Goal: Task Accomplishment & Management: Complete application form

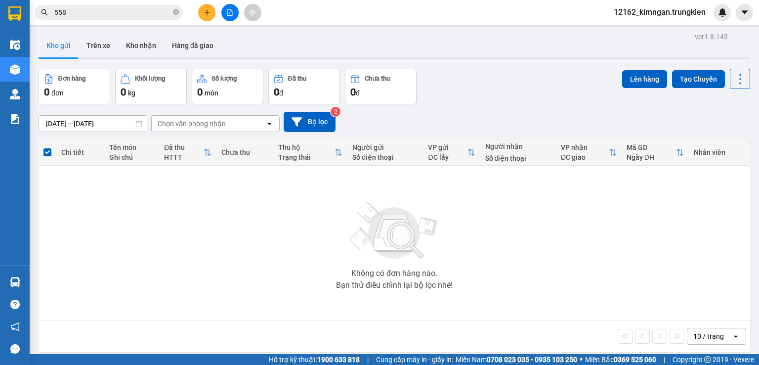
scroll to position [65, 0]
click at [207, 12] on icon "plus" at bounding box center [207, 11] width 0 height 5
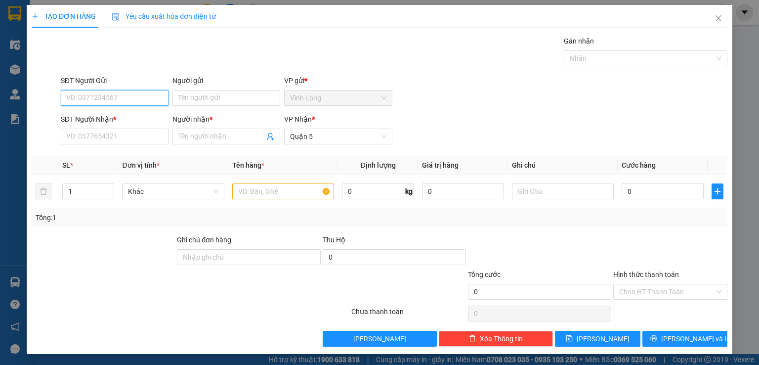
click at [207, 12] on span "Yêu cầu xuất hóa đơn điện tử" at bounding box center [164, 16] width 104 height 8
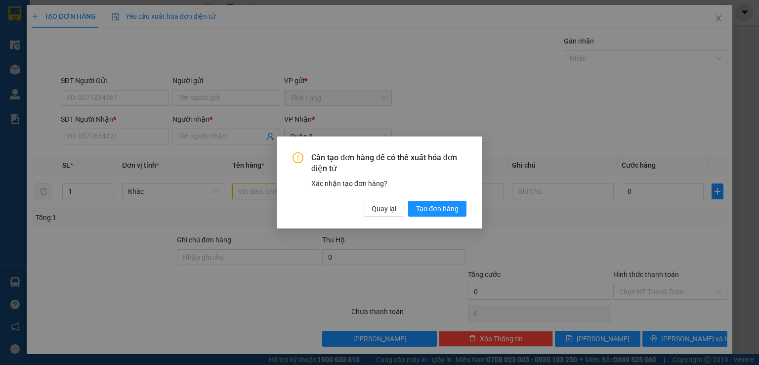
click at [125, 138] on div "Cần tạo đơn hàng để có thể xuất hóa đơn điện tử Xác nhận tạo đơn hàng? Quay lại…" at bounding box center [379, 182] width 759 height 365
click at [378, 205] on span "Quay lại" at bounding box center [384, 208] width 25 height 11
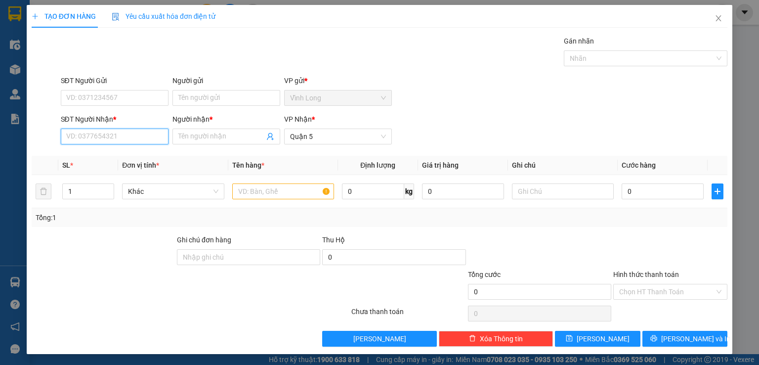
click at [104, 141] on input "SĐT Người Nhận *" at bounding box center [115, 137] width 108 height 16
type input "0903094563"
click at [134, 163] on div "0903094563 - PHUOC" at bounding box center [113, 156] width 107 height 16
type input "PHUOC"
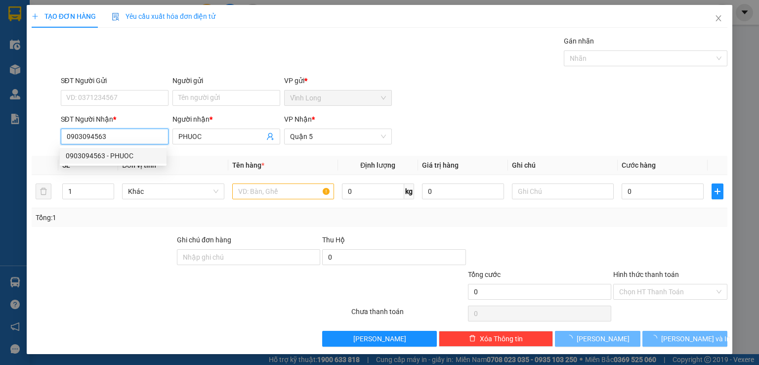
type input "20.000"
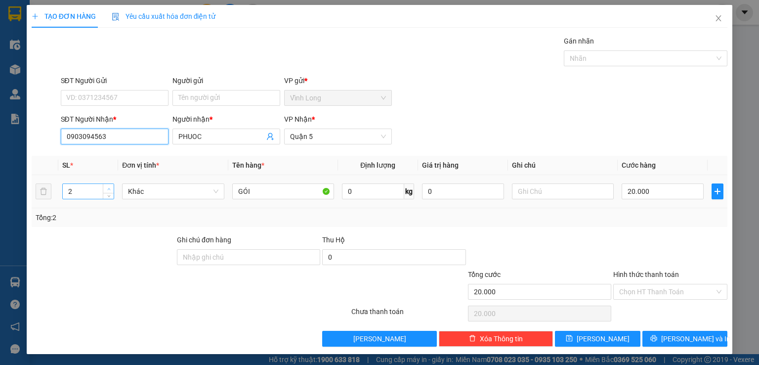
type input "0903094563"
click at [106, 186] on span "up" at bounding box center [109, 189] width 6 height 6
click at [107, 193] on icon "down" at bounding box center [108, 194] width 3 height 3
type input "1"
click at [107, 193] on icon "down" at bounding box center [108, 194] width 3 height 3
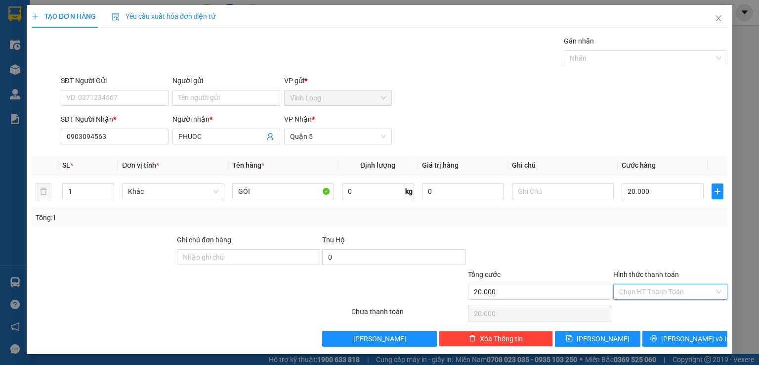
drag, startPoint x: 634, startPoint y: 284, endPoint x: 627, endPoint y: 303, distance: 20.0
click at [631, 289] on input "Hình thức thanh toán" at bounding box center [667, 291] width 95 height 15
click at [627, 307] on div "Tại văn phòng" at bounding box center [664, 310] width 101 height 11
type input "0"
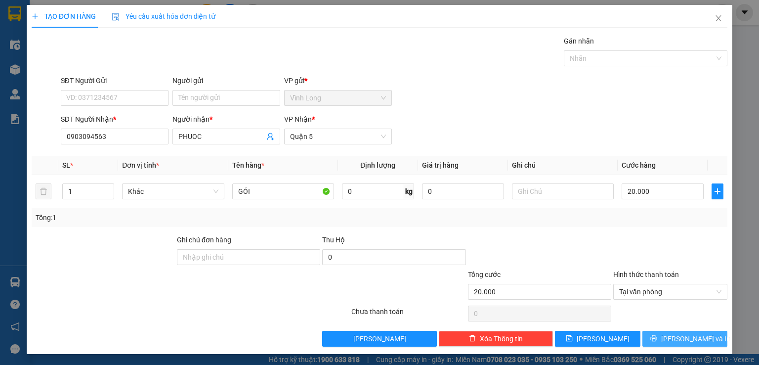
click at [670, 335] on span "[PERSON_NAME] và In" at bounding box center [696, 338] width 69 height 11
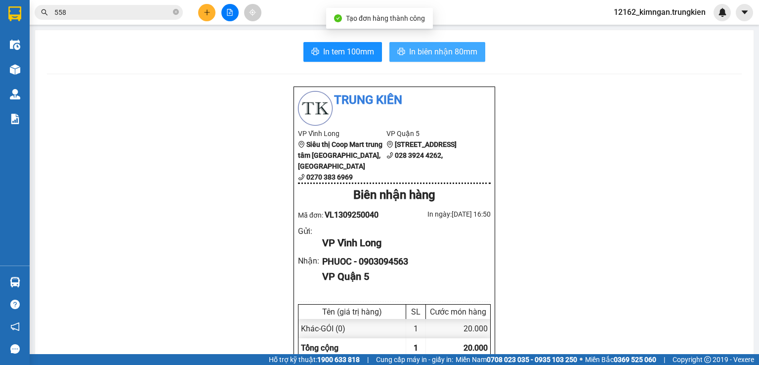
click at [432, 56] on span "In biên nhận 80mm" at bounding box center [443, 51] width 68 height 12
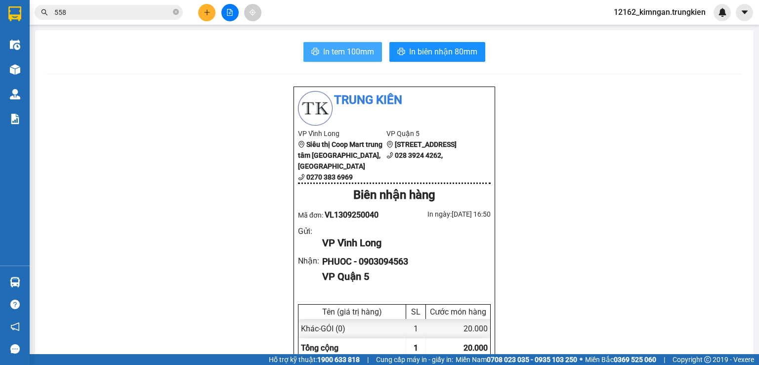
click at [356, 52] on span "In tem 100mm" at bounding box center [348, 51] width 51 height 12
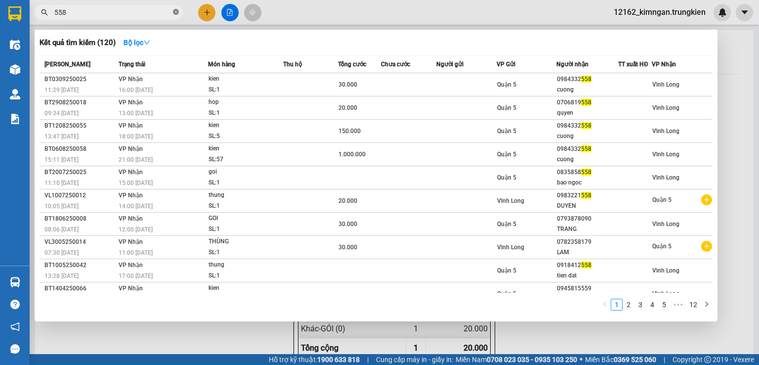
click at [177, 14] on icon "close-circle" at bounding box center [176, 12] width 6 height 6
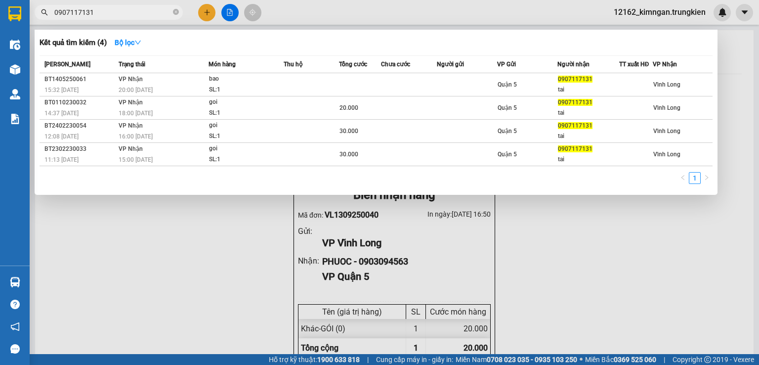
type input "0907117131"
click at [223, 10] on div at bounding box center [379, 182] width 759 height 365
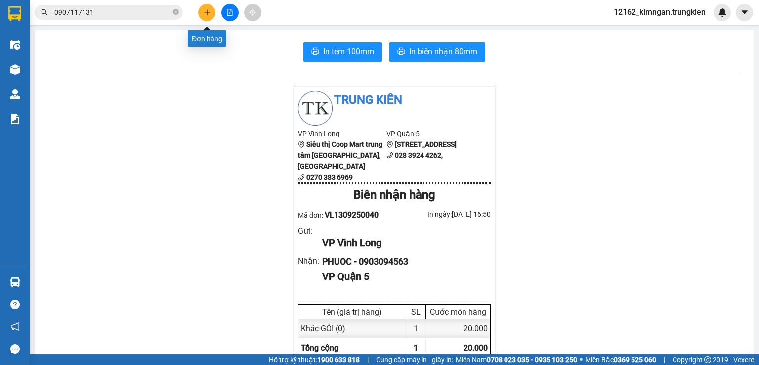
click at [202, 10] on button at bounding box center [206, 12] width 17 height 17
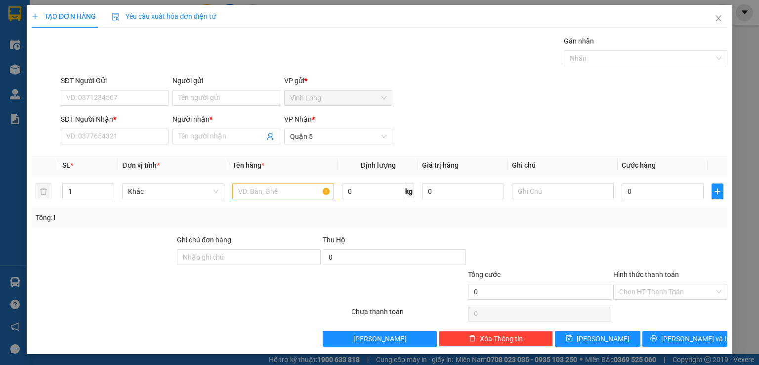
click at [202, 16] on div "TẠO ĐƠN HÀNG Yêu cầu xuất hóa đơn điện tử Transit Pickup Surcharge Ids Transit …" at bounding box center [380, 176] width 696 height 342
click at [91, 137] on input "SĐT Người Nhận *" at bounding box center [115, 137] width 108 height 16
click at [109, 159] on div "0948478787 - tuyền" at bounding box center [113, 155] width 95 height 11
type input "0948478787"
type input "tuyền"
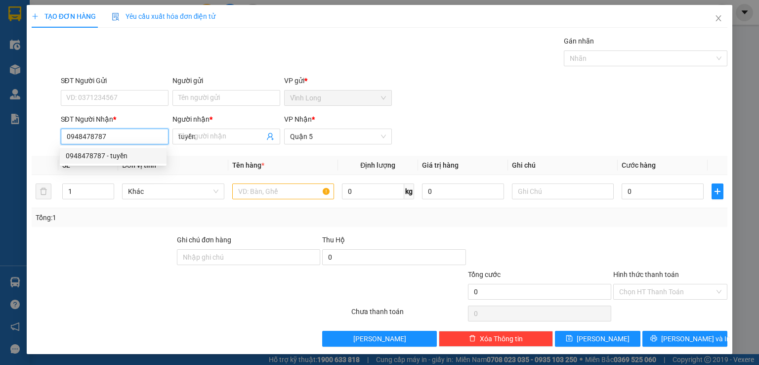
type input "30.000"
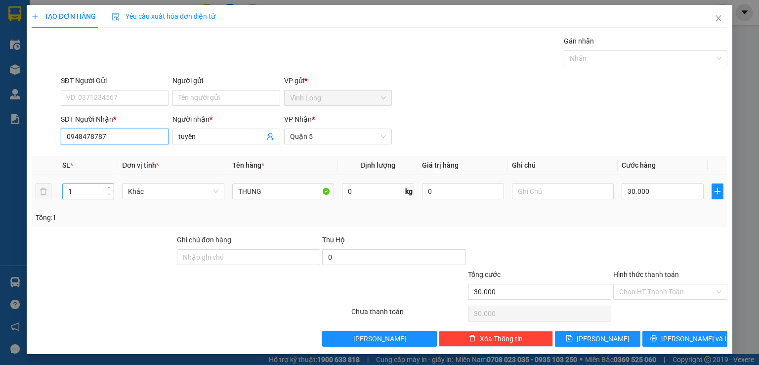
click at [108, 190] on span "Decrease Value" at bounding box center [108, 194] width 11 height 9
type input "0948478787"
type input "2"
drag, startPoint x: 107, startPoint y: 187, endPoint x: 107, endPoint y: 194, distance: 7.4
click at [107, 194] on div at bounding box center [108, 191] width 11 height 15
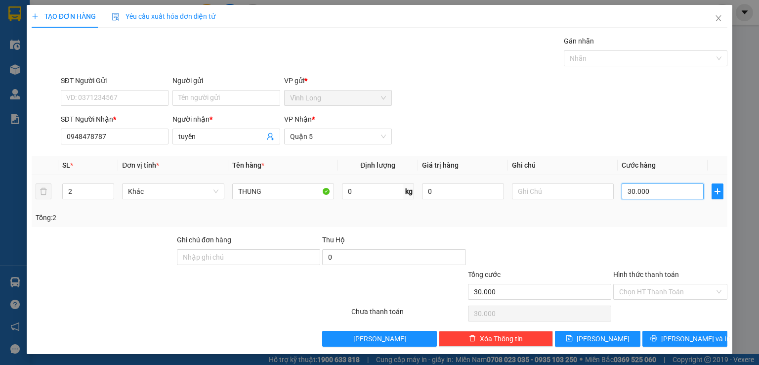
click at [651, 194] on input "30.000" at bounding box center [663, 191] width 82 height 16
type input "1"
type input "10"
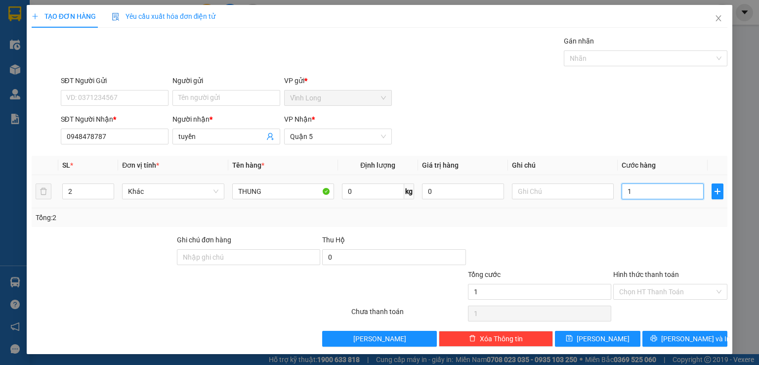
type input "10"
type input "100"
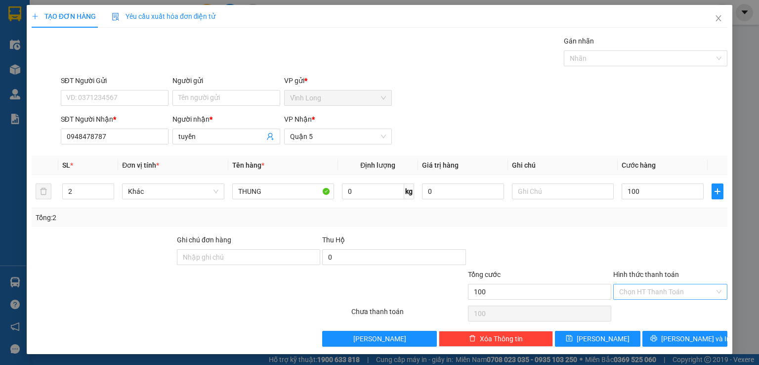
type input "100.000"
drag, startPoint x: 631, startPoint y: 294, endPoint x: 627, endPoint y: 308, distance: 14.4
click at [631, 296] on input "Hình thức thanh toán" at bounding box center [667, 291] width 95 height 15
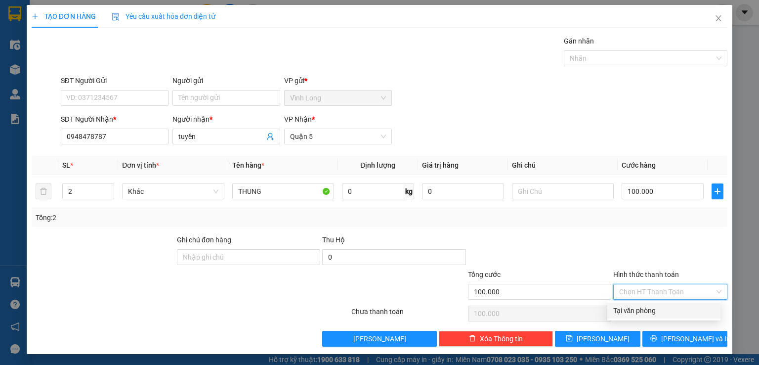
click at [627, 310] on div "Tại văn phòng" at bounding box center [664, 310] width 101 height 11
type input "0"
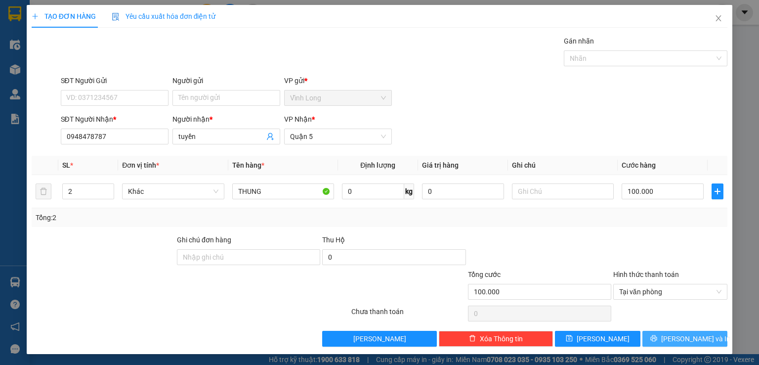
click at [704, 339] on button "[PERSON_NAME] và In" at bounding box center [686, 339] width 86 height 16
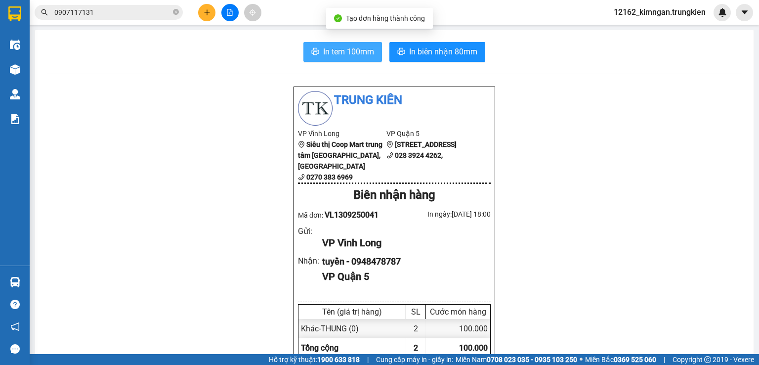
click at [350, 53] on span "In tem 100mm" at bounding box center [348, 51] width 51 height 12
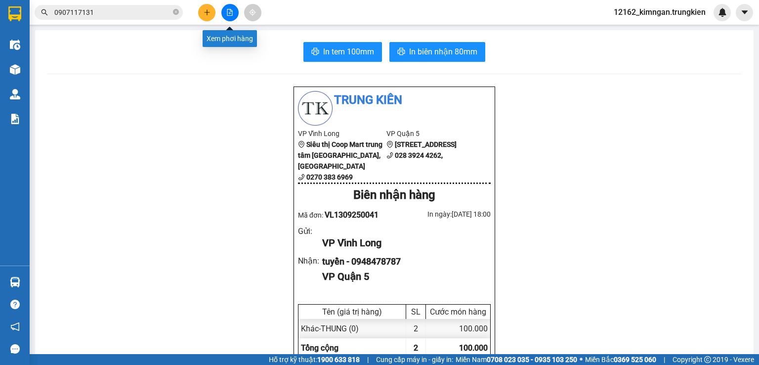
click at [233, 13] on button at bounding box center [230, 12] width 17 height 17
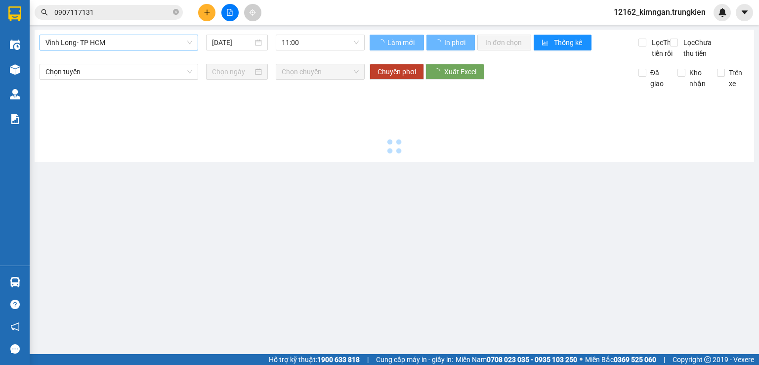
click at [179, 42] on span "Vĩnh Long- TP HCM" at bounding box center [118, 42] width 147 height 15
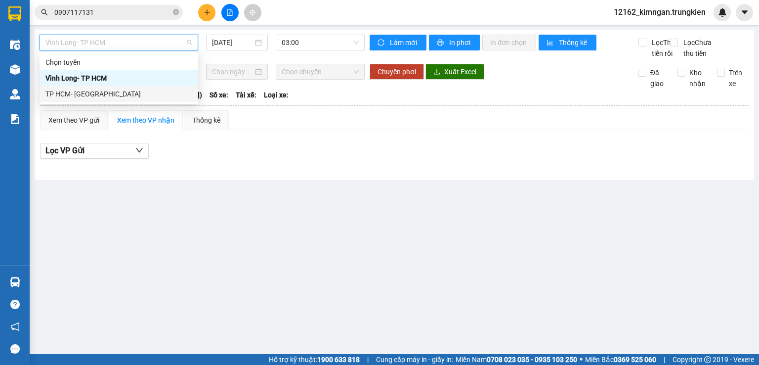
click at [120, 97] on div "TP HCM- [GEOGRAPHIC_DATA]" at bounding box center [118, 94] width 147 height 11
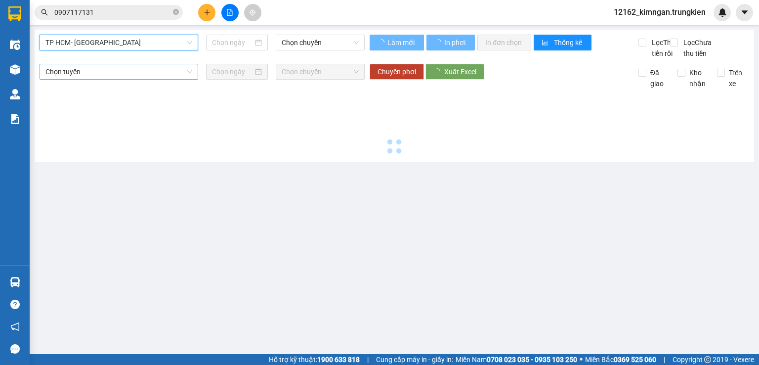
type input "[DATE]"
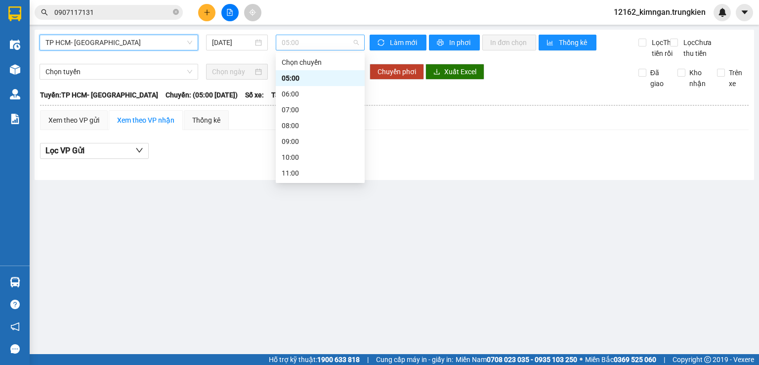
click at [328, 43] on span "05:00" at bounding box center [321, 42] width 78 height 15
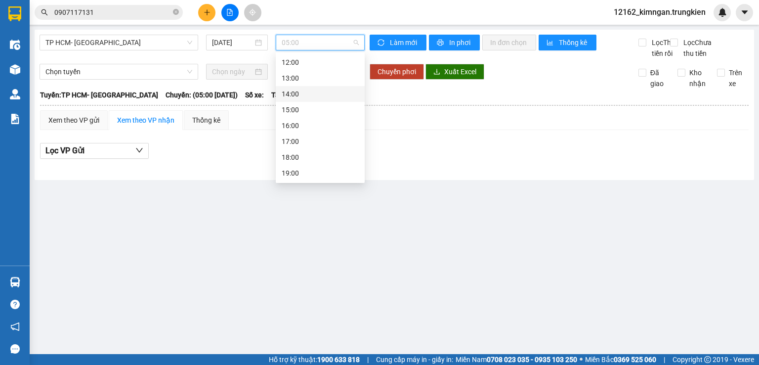
click at [316, 93] on div "14:00" at bounding box center [320, 94] width 77 height 11
click at [287, 42] on span "14:00" at bounding box center [321, 42] width 78 height 15
click at [173, 9] on icon "close-circle" at bounding box center [176, 12] width 6 height 6
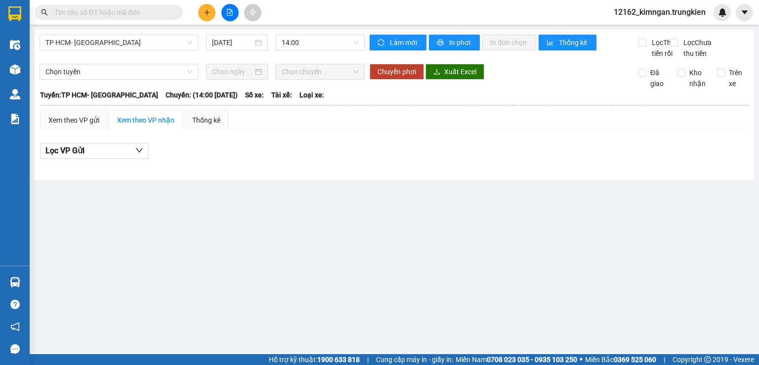
click at [151, 13] on input "text" at bounding box center [112, 12] width 117 height 11
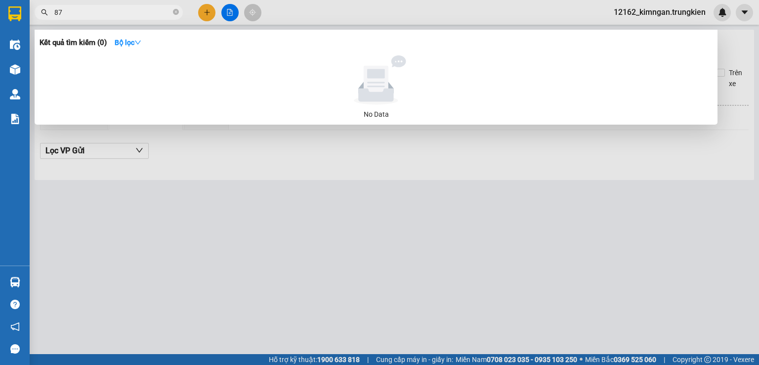
type input "8"
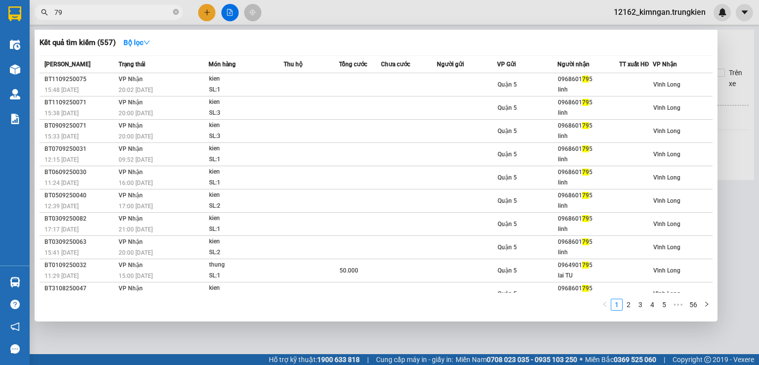
type input "7"
type input "890"
click at [174, 10] on icon "close-circle" at bounding box center [176, 12] width 6 height 6
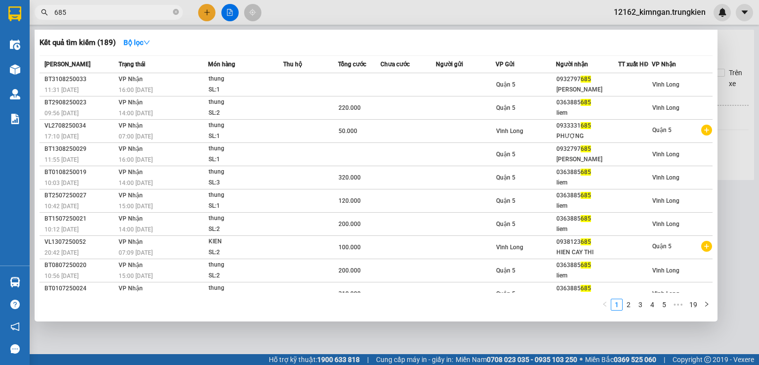
type input "685"
click at [213, 14] on div at bounding box center [379, 182] width 759 height 365
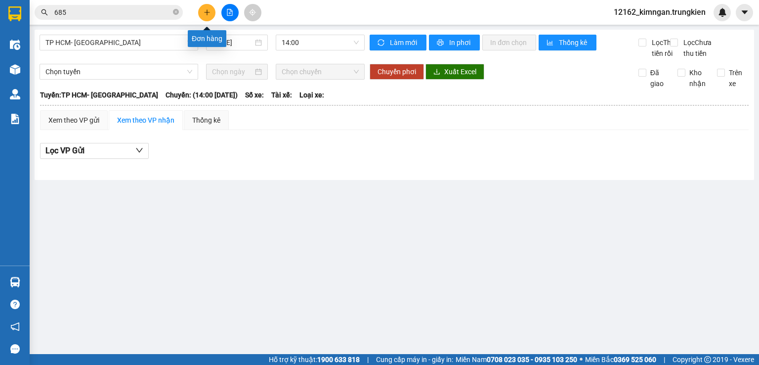
click at [213, 14] on button at bounding box center [206, 12] width 17 height 17
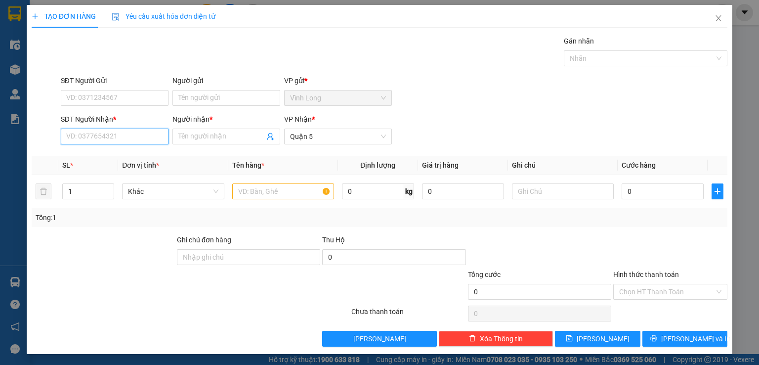
click at [138, 135] on input "SĐT Người Nhận *" at bounding box center [115, 137] width 108 height 16
type input "0906243930"
click at [132, 159] on div "0906243930 - tam" at bounding box center [113, 155] width 95 height 11
type input "tam"
type input "20.000"
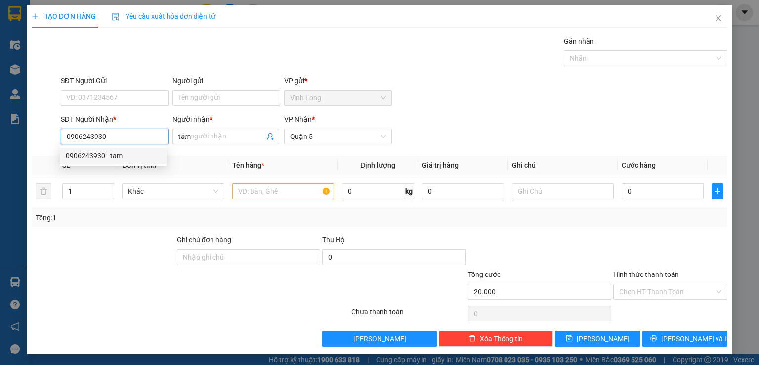
type input "20.000"
type input "0906243930"
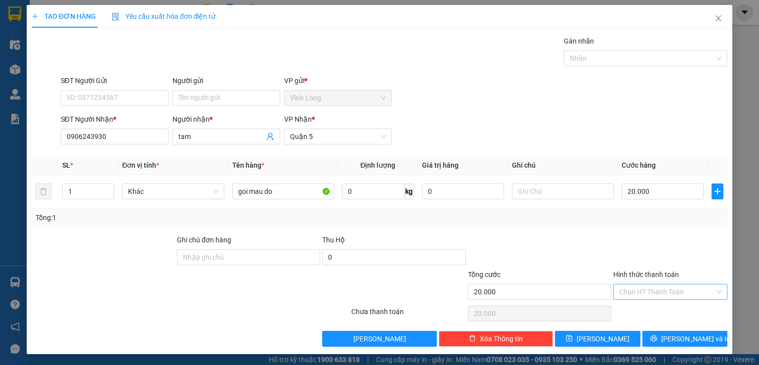
drag, startPoint x: 668, startPoint y: 288, endPoint x: 668, endPoint y: 293, distance: 5.4
click at [668, 291] on input "Hình thức thanh toán" at bounding box center [667, 291] width 95 height 15
drag, startPoint x: 663, startPoint y: 311, endPoint x: 647, endPoint y: 311, distance: 15.8
click at [661, 311] on div "Tại văn phòng" at bounding box center [664, 310] width 101 height 11
type input "0"
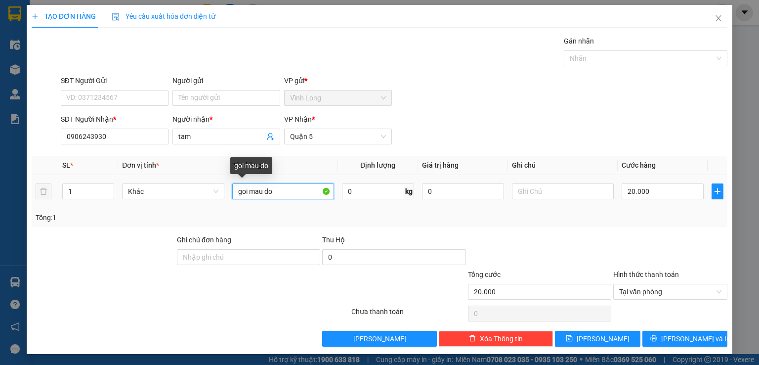
drag, startPoint x: 283, startPoint y: 190, endPoint x: 250, endPoint y: 195, distance: 33.4
click at [250, 195] on input "goi mau do" at bounding box center [283, 191] width 102 height 16
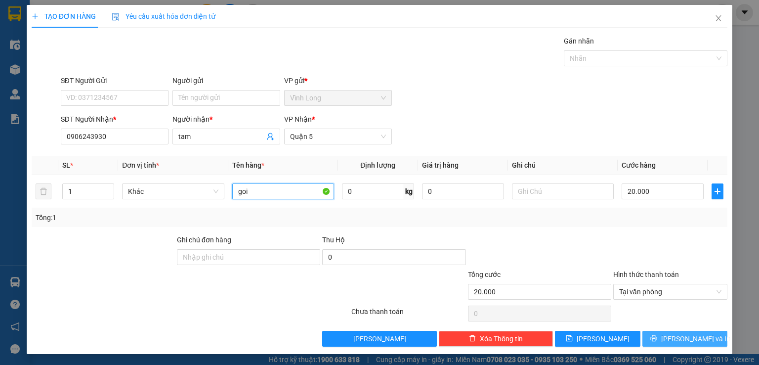
type input "goi"
click at [700, 338] on button "[PERSON_NAME] và In" at bounding box center [686, 339] width 86 height 16
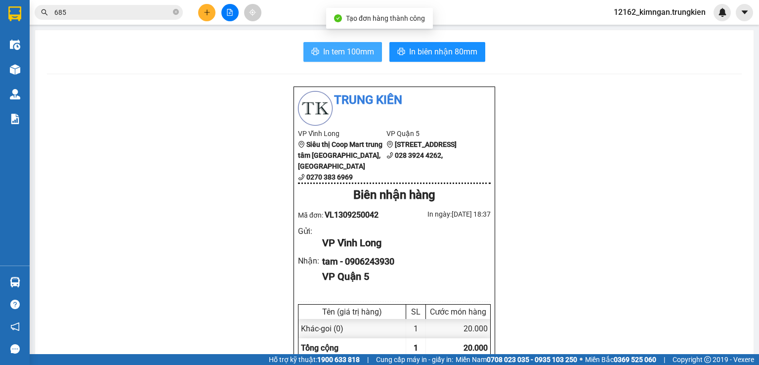
click at [342, 56] on span "In tem 100mm" at bounding box center [348, 51] width 51 height 12
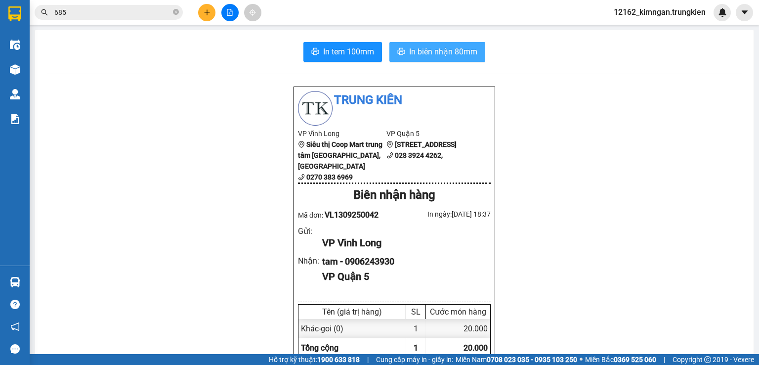
click at [423, 53] on span "In biên nhận 80mm" at bounding box center [443, 51] width 68 height 12
click at [209, 10] on icon "plus" at bounding box center [207, 12] width 7 height 7
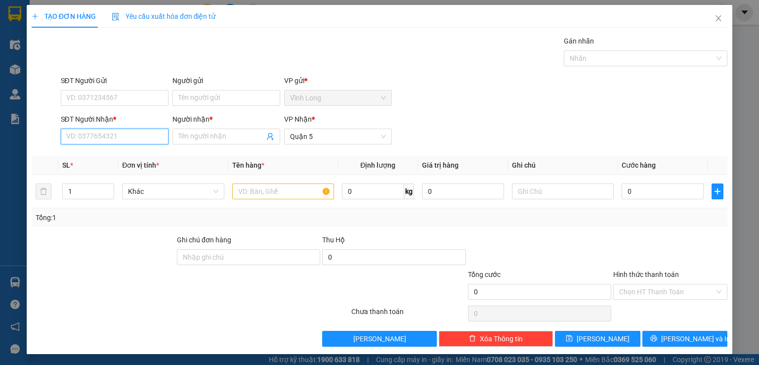
click at [122, 137] on input "SĐT Người Nhận *" at bounding box center [115, 137] width 108 height 16
type input "0903336525"
click at [119, 153] on div "0903336525 - NHÂN" at bounding box center [113, 155] width 95 height 11
type input "NHÂN"
type input "50.000"
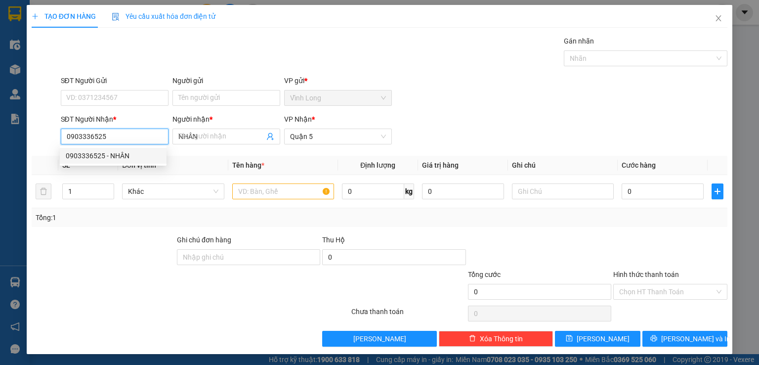
type input "50.000"
type input "0903336525"
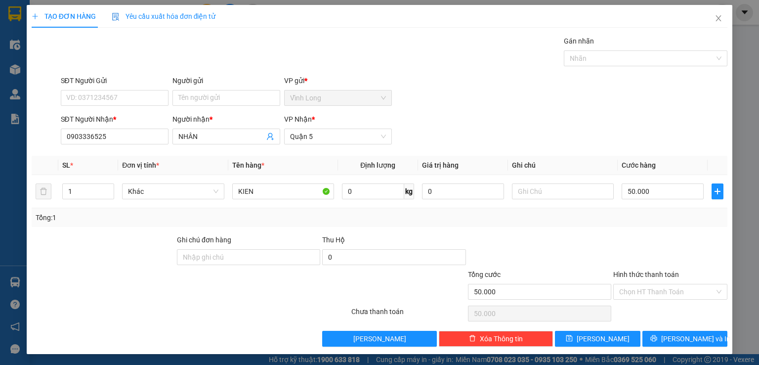
drag, startPoint x: 637, startPoint y: 286, endPoint x: 636, endPoint y: 299, distance: 12.9
click at [637, 293] on input "Hình thức thanh toán" at bounding box center [667, 291] width 95 height 15
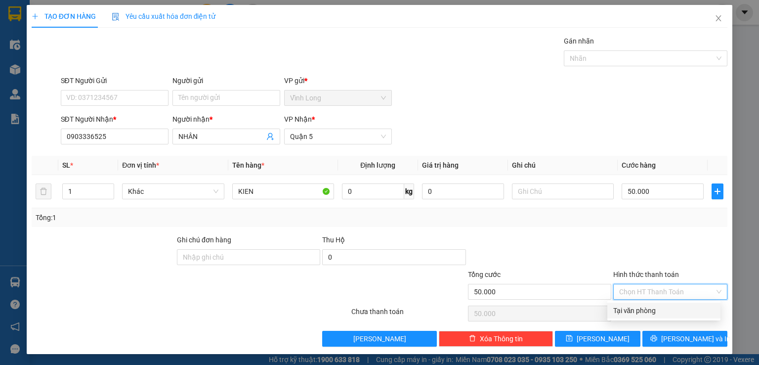
click at [635, 307] on div "Tại văn phòng" at bounding box center [664, 310] width 101 height 11
type input "0"
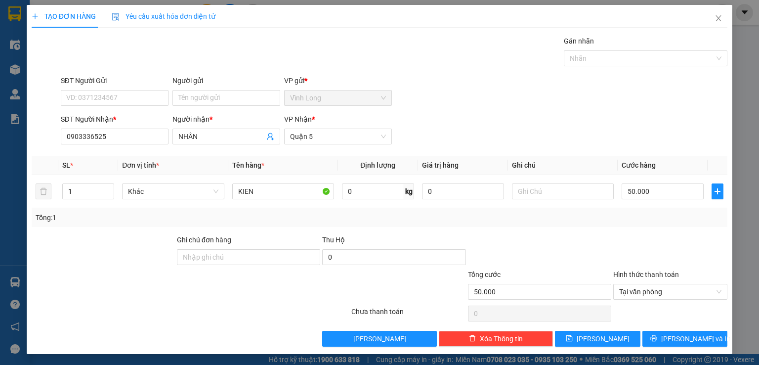
click at [665, 347] on div "TẠO ĐƠN HÀNG Yêu cầu xuất hóa đơn điện tử Transit Pickup Surcharge Ids Transit …" at bounding box center [380, 179] width 706 height 349
click at [658, 341] on icon "printer" at bounding box center [654, 338] width 7 height 7
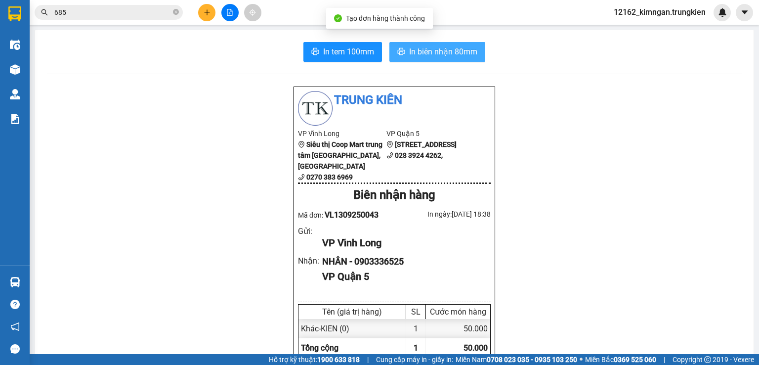
click at [432, 52] on span "In biên nhận 80mm" at bounding box center [443, 51] width 68 height 12
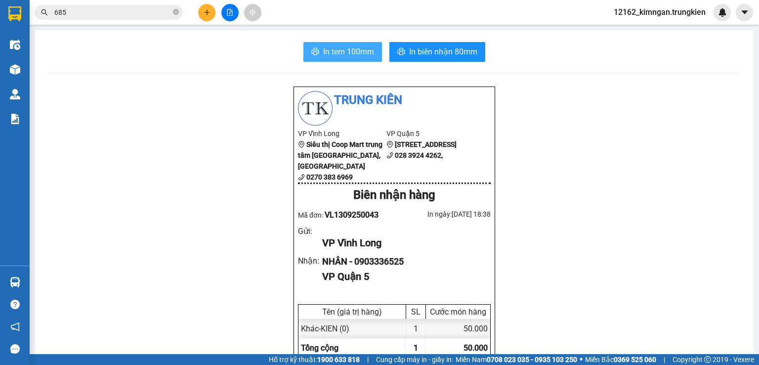
click at [346, 48] on span "In tem 100mm" at bounding box center [348, 51] width 51 height 12
click at [204, 14] on icon "plus" at bounding box center [207, 12] width 7 height 7
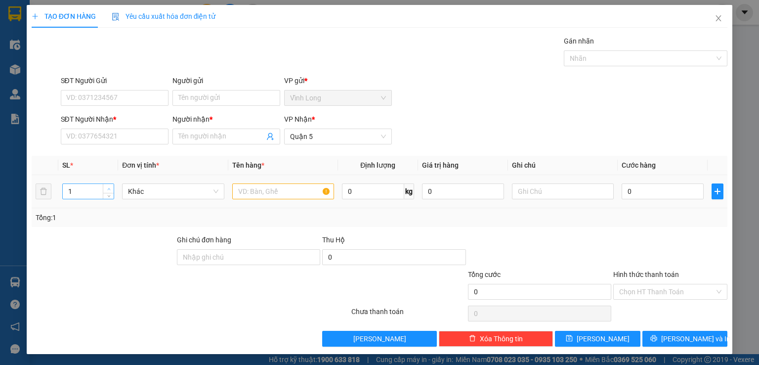
click at [107, 188] on icon "up" at bounding box center [108, 188] width 3 height 3
type input "2"
click at [97, 138] on input "SĐT Người Nhận *" at bounding box center [115, 137] width 108 height 16
type input "0903629712"
click at [184, 134] on input "Người nhận *" at bounding box center [221, 136] width 86 height 11
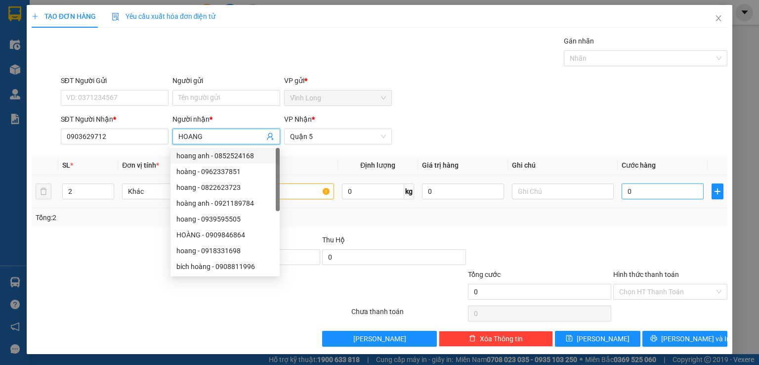
type input "HOANG"
click at [660, 192] on input "0" at bounding box center [663, 191] width 82 height 16
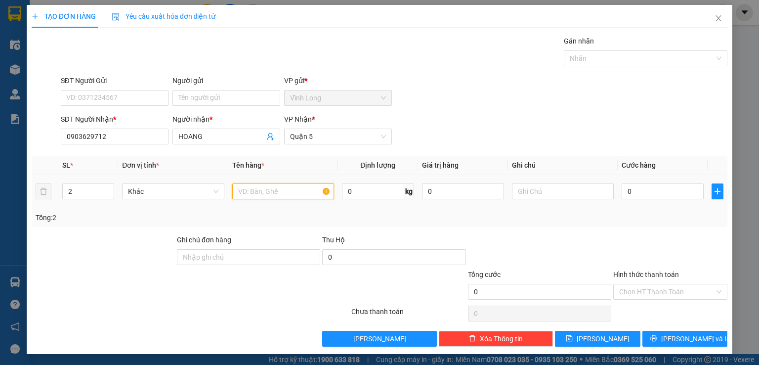
click at [279, 193] on input "text" at bounding box center [283, 191] width 102 height 16
click at [535, 188] on input "text" at bounding box center [563, 191] width 102 height 16
type input "GIAO TAN NOI ([PERSON_NAME])"
click at [279, 186] on input "text" at bounding box center [283, 191] width 102 height 16
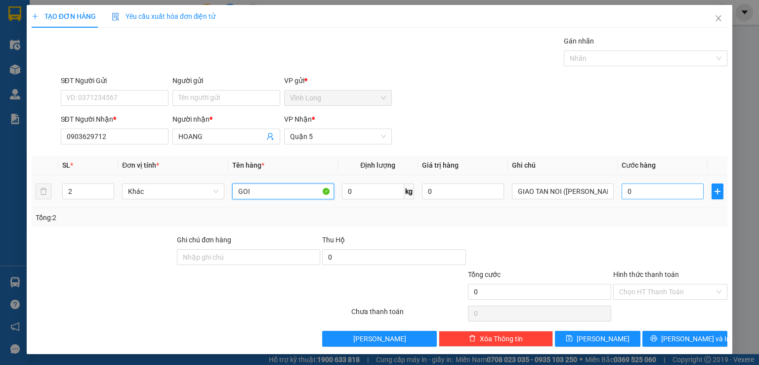
type input "GOI"
click at [649, 189] on input "0" at bounding box center [663, 191] width 82 height 16
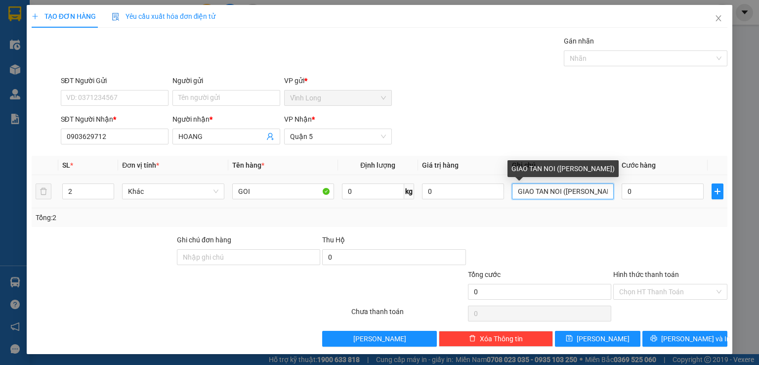
click at [602, 193] on input "GIAO TAN NOI ([PERSON_NAME])" at bounding box center [563, 191] width 102 height 16
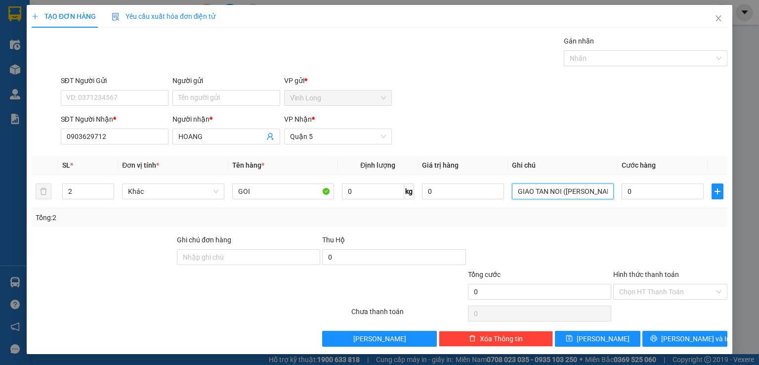
drag, startPoint x: 597, startPoint y: 194, endPoint x: 471, endPoint y: 216, distance: 127.9
click at [471, 216] on div "SL * Đơn vị tính * Tên hàng * Định lượng Giá trị hàng Ghi chú Cước hàng 2 Khác …" at bounding box center [380, 191] width 696 height 71
drag, startPoint x: 680, startPoint y: 187, endPoint x: 675, endPoint y: 192, distance: 6.7
click at [679, 188] on input "0" at bounding box center [663, 191] width 82 height 16
type input "5"
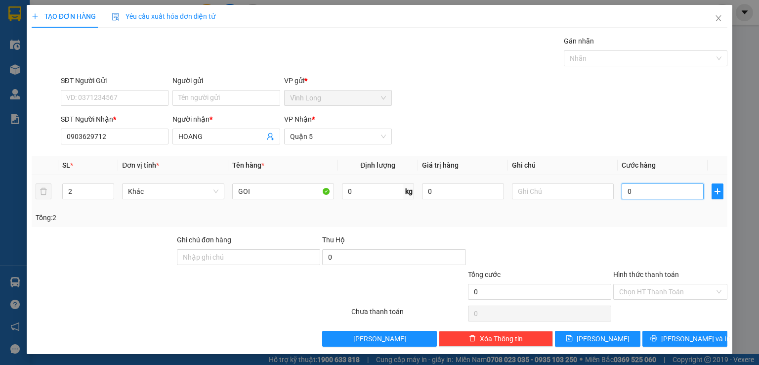
type input "5"
type input "50"
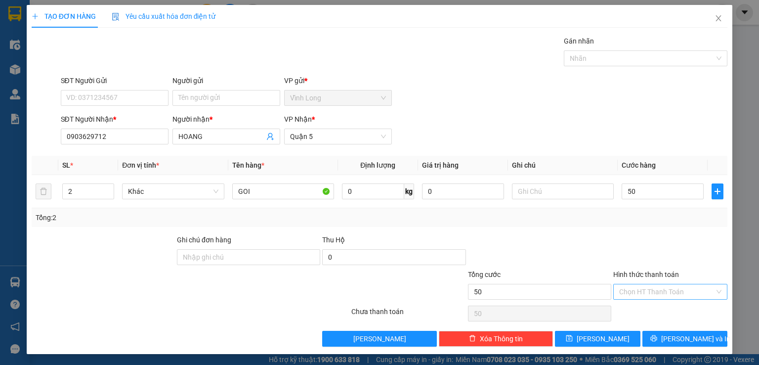
type input "50.000"
drag, startPoint x: 666, startPoint y: 297, endPoint x: 662, endPoint y: 315, distance: 18.2
click at [666, 299] on div "Hình thức thanh toán Chọn HT Thanh Toán" at bounding box center [671, 286] width 114 height 35
click at [662, 315] on div "Tại văn phòng" at bounding box center [664, 310] width 101 height 11
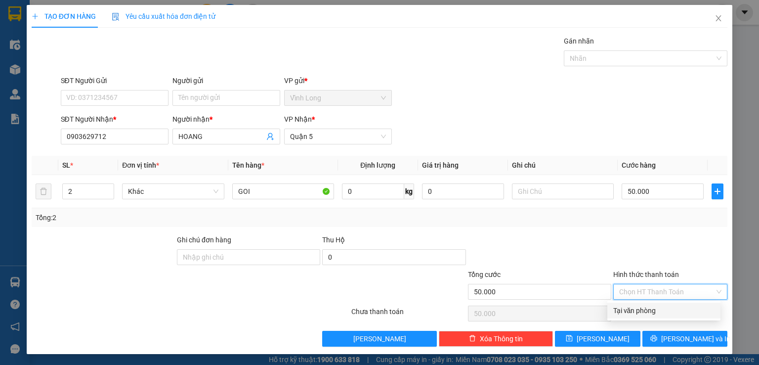
type input "0"
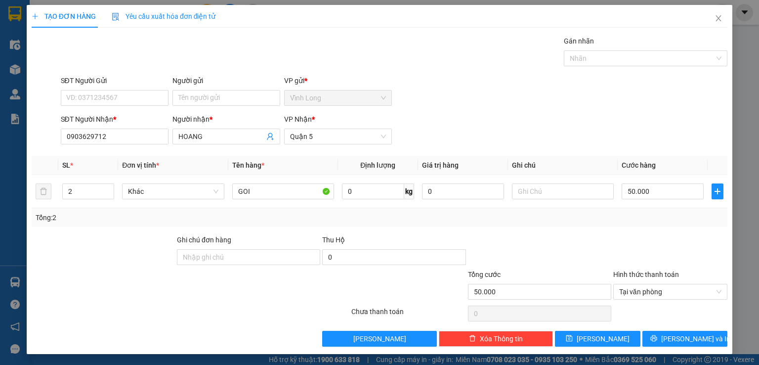
drag, startPoint x: 726, startPoint y: 315, endPoint x: 702, endPoint y: 312, distance: 24.5
click at [702, 312] on div "TẠO ĐƠN HÀNG Yêu cầu xuất hóa đơn điện tử Transit Pickup Surcharge Ids Transit …" at bounding box center [379, 182] width 759 height 365
click at [702, 312] on div at bounding box center [671, 314] width 116 height 20
drag, startPoint x: 548, startPoint y: 153, endPoint x: 565, endPoint y: 136, distance: 23.8
click at [568, 133] on div "Transit Pickup Surcharge Ids Transit Deliver Surcharge Ids Transit Deliver Surc…" at bounding box center [380, 191] width 696 height 311
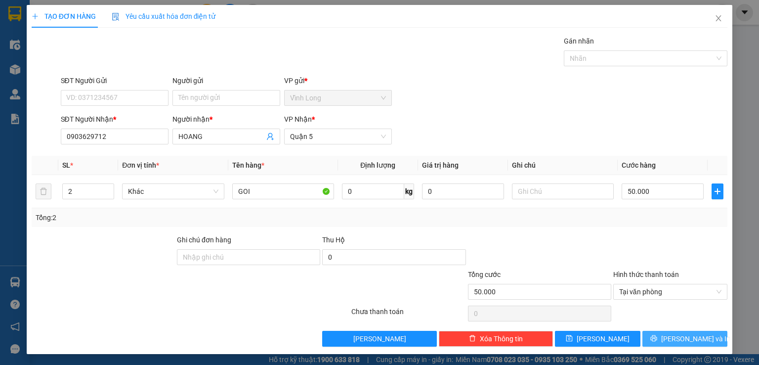
click at [678, 343] on button "[PERSON_NAME] và In" at bounding box center [686, 339] width 86 height 16
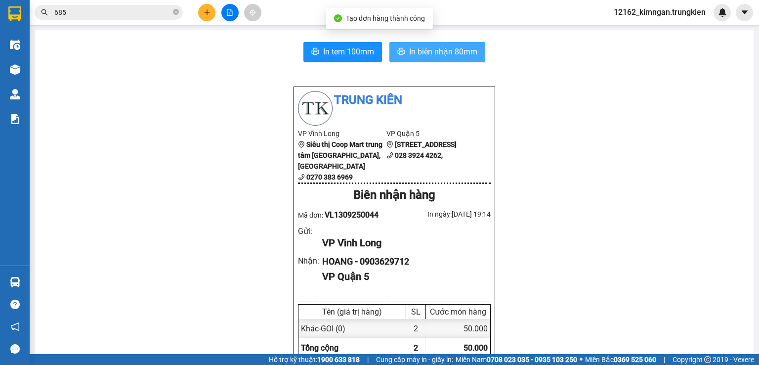
click at [457, 56] on span "In biên nhận 80mm" at bounding box center [443, 51] width 68 height 12
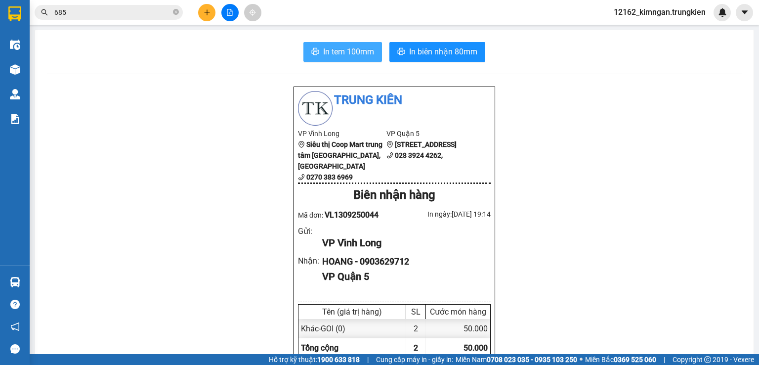
click at [352, 46] on span "In tem 100mm" at bounding box center [348, 51] width 51 height 12
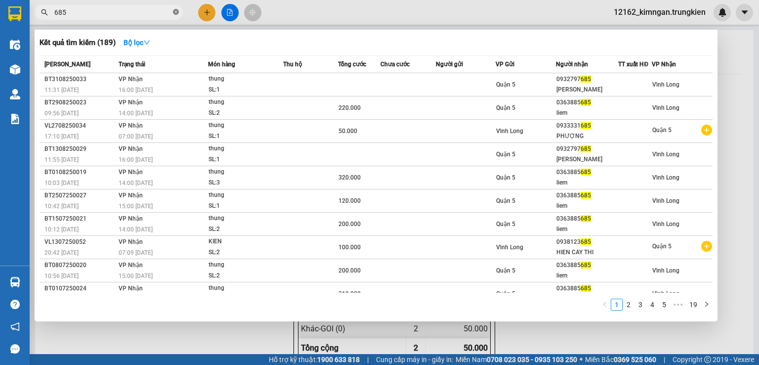
click at [174, 9] on icon "close-circle" at bounding box center [176, 12] width 6 height 6
type input "876"
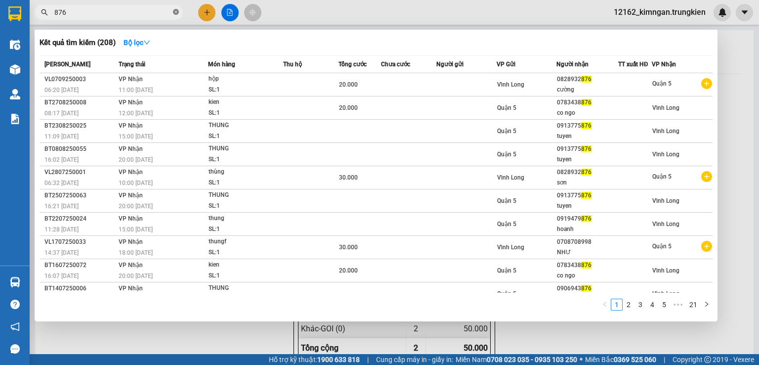
click at [178, 14] on icon "close-circle" at bounding box center [176, 12] width 6 height 6
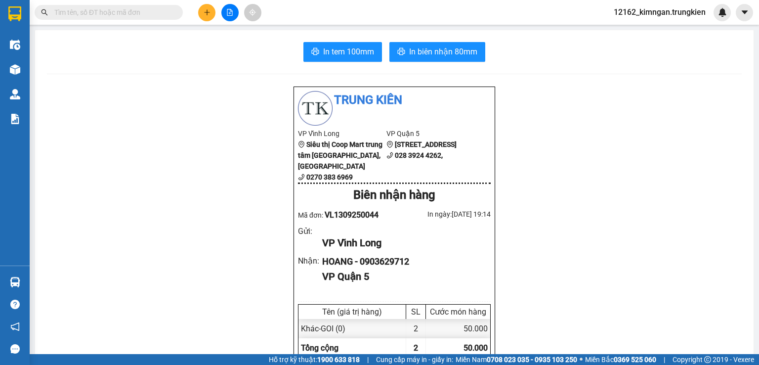
type input "2"
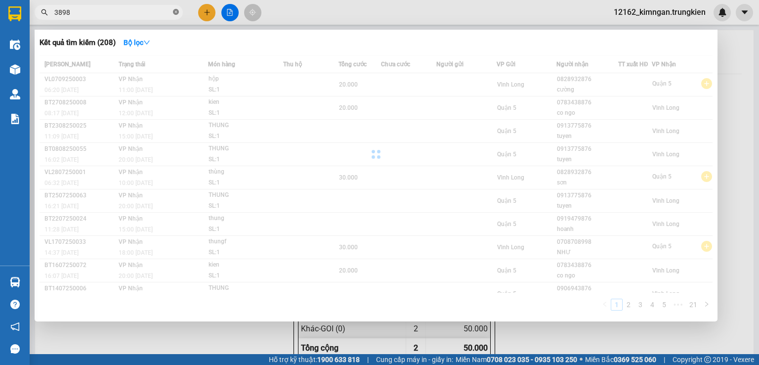
type input "389"
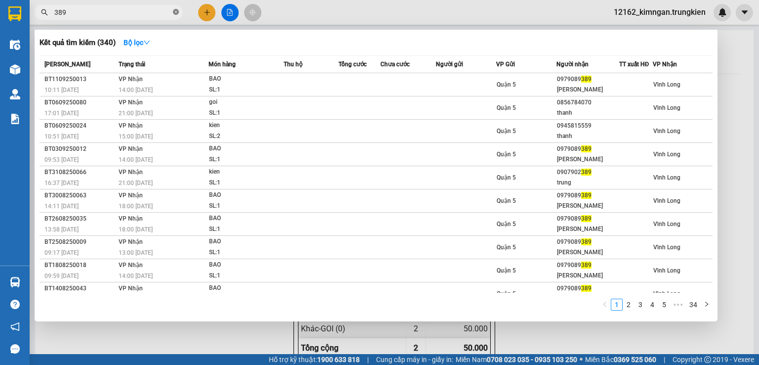
click at [178, 14] on icon "close-circle" at bounding box center [176, 12] width 6 height 6
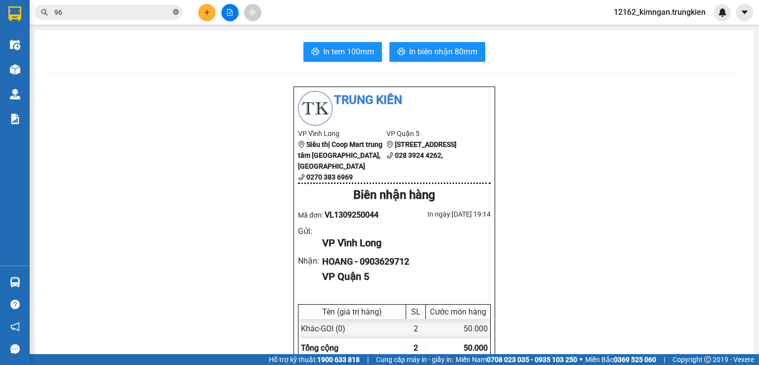
type input "963"
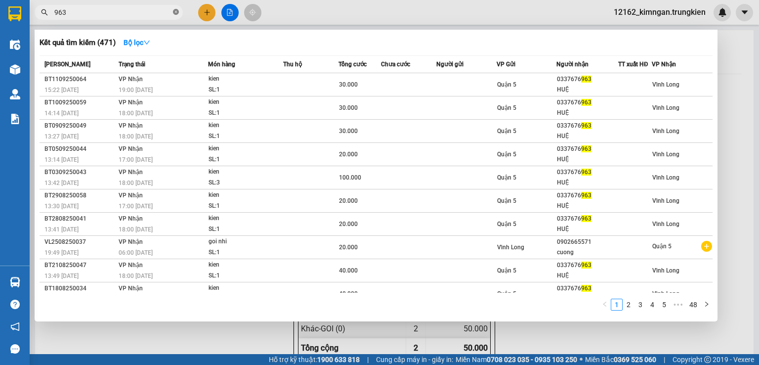
click at [177, 12] on icon "close-circle" at bounding box center [176, 12] width 6 height 6
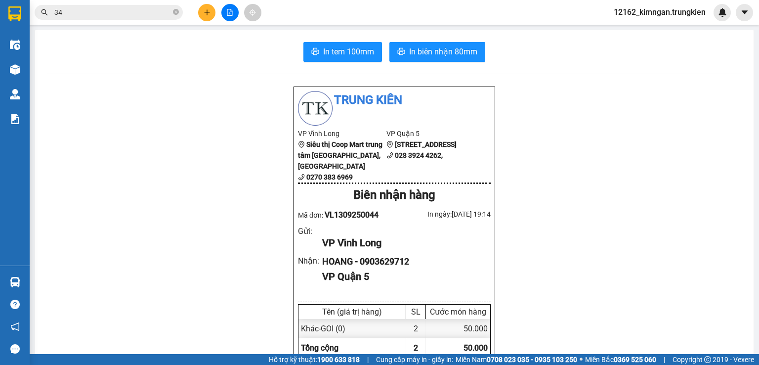
type input "345"
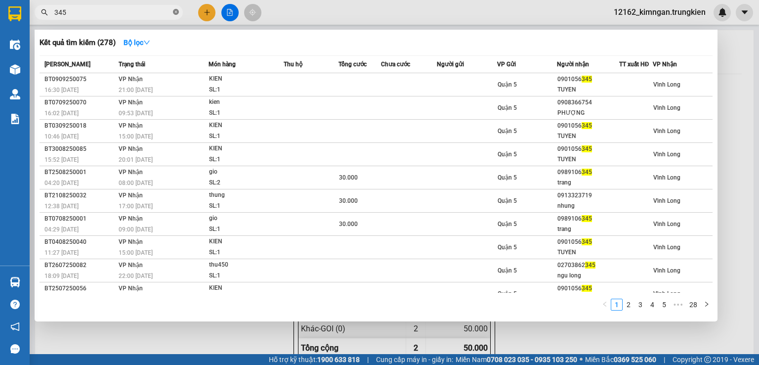
click at [178, 12] on icon "close-circle" at bounding box center [176, 12] width 6 height 6
type input "137"
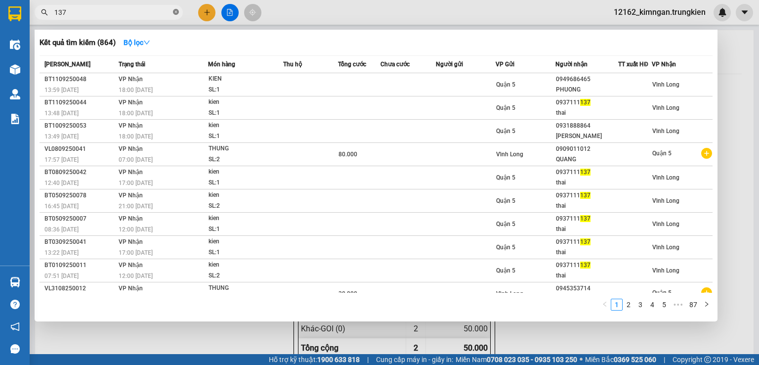
click at [175, 14] on icon "close-circle" at bounding box center [176, 12] width 6 height 6
type input "137"
click at [231, 12] on div at bounding box center [379, 182] width 759 height 365
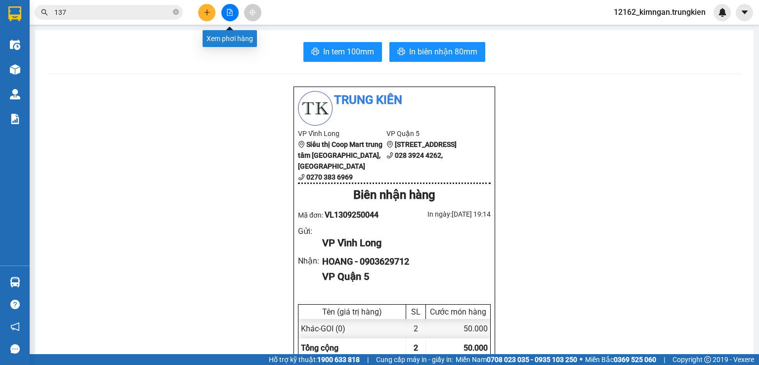
click at [229, 13] on icon "file-add" at bounding box center [229, 12] width 5 height 7
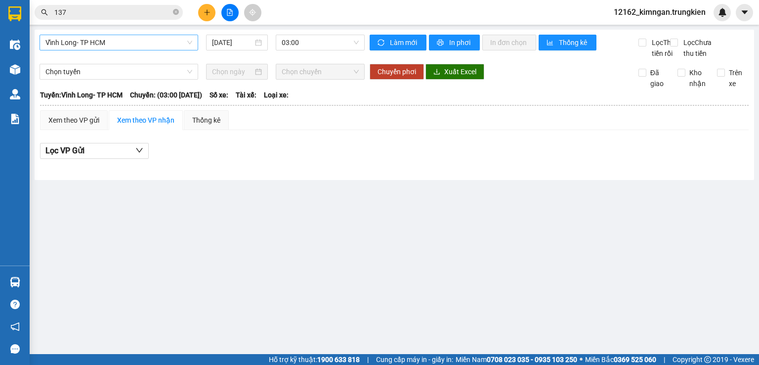
click at [177, 43] on span "Vĩnh Long- TP HCM" at bounding box center [118, 42] width 147 height 15
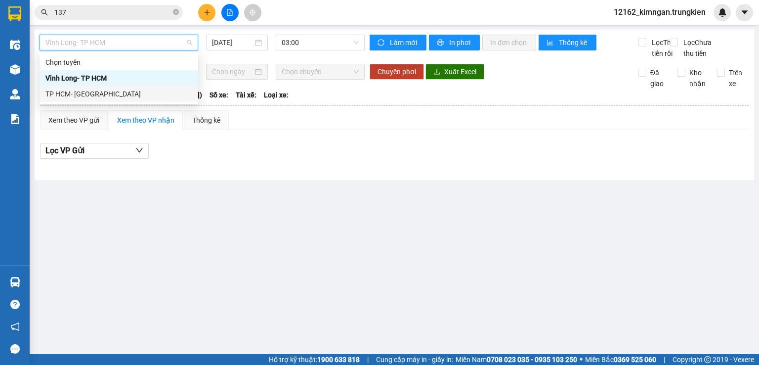
click at [142, 96] on div "TP HCM- [GEOGRAPHIC_DATA]" at bounding box center [118, 94] width 147 height 11
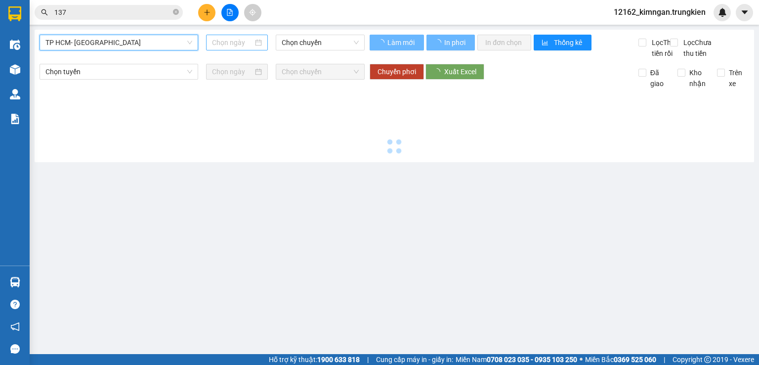
type input "[DATE]"
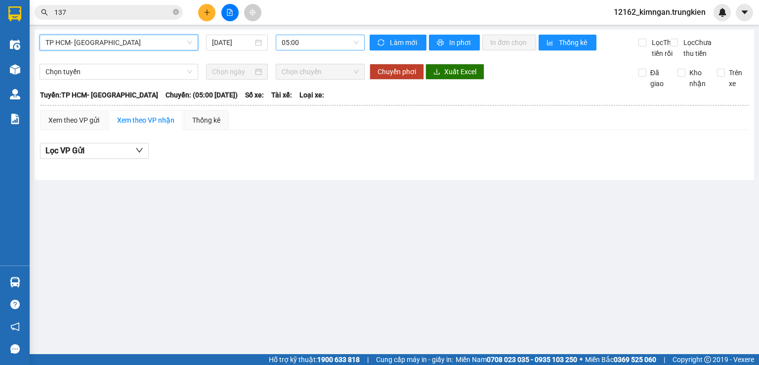
click at [312, 41] on span "05:00" at bounding box center [321, 42] width 78 height 15
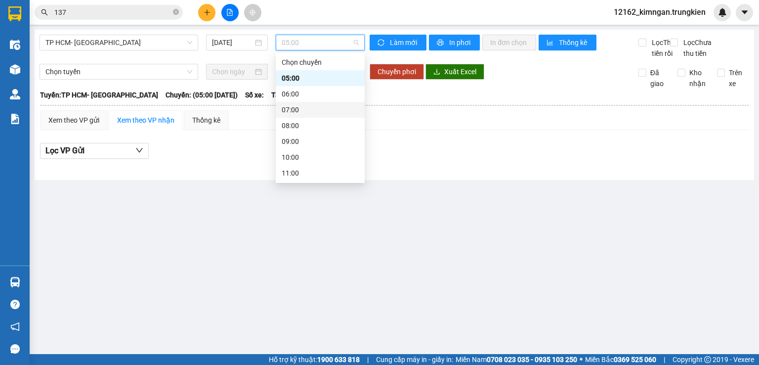
scroll to position [127, 0]
click at [332, 171] on div "19:00" at bounding box center [320, 173] width 77 height 11
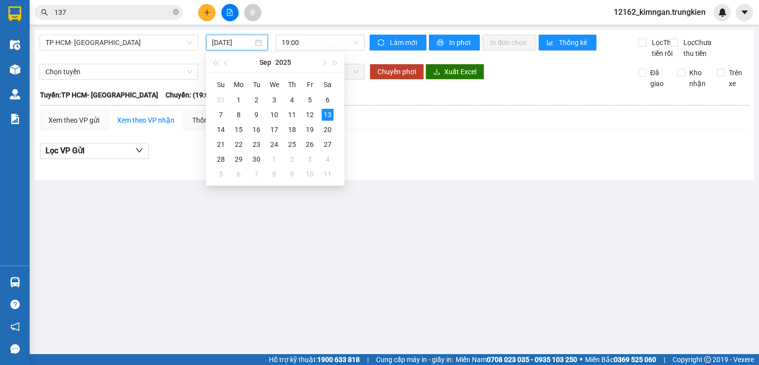
click at [245, 40] on input "[DATE]" at bounding box center [232, 42] width 41 height 11
click at [326, 36] on span "19:00" at bounding box center [321, 42] width 78 height 15
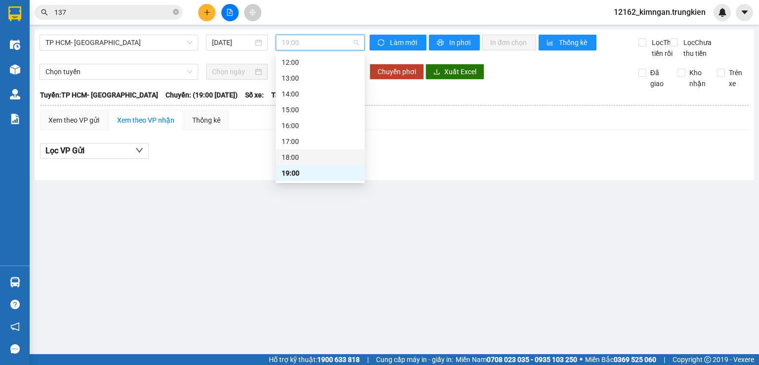
click at [300, 155] on div "18:00" at bounding box center [320, 157] width 77 height 11
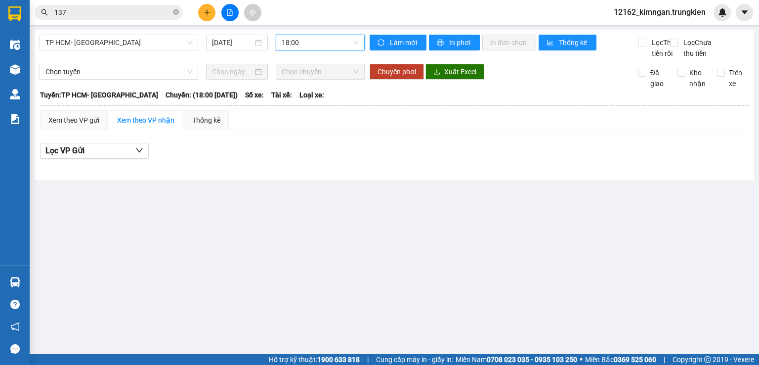
click at [309, 42] on span "18:00" at bounding box center [321, 42] width 78 height 15
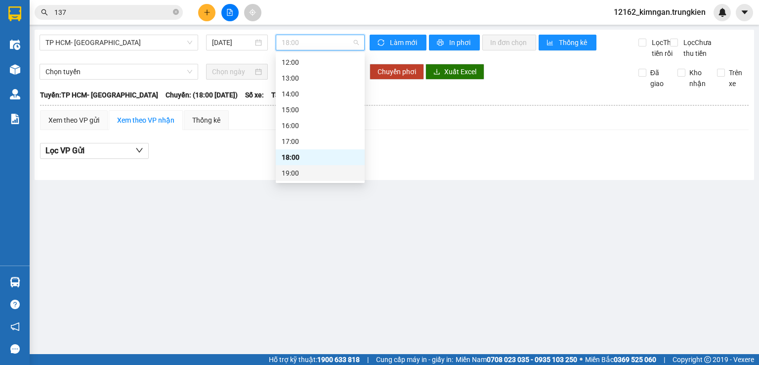
click at [312, 167] on div "19:00" at bounding box center [320, 173] width 89 height 16
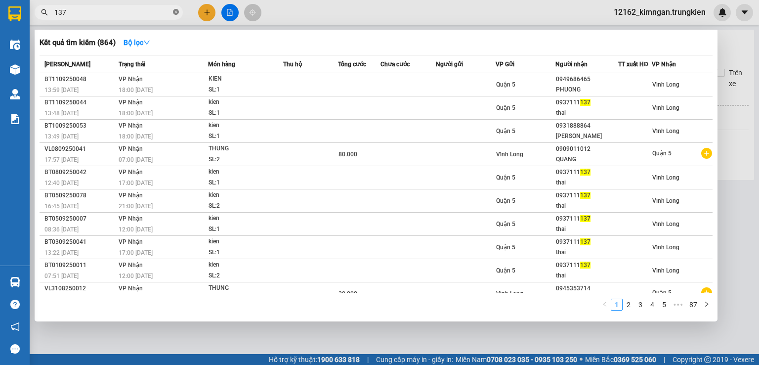
click at [174, 11] on icon "close-circle" at bounding box center [176, 12] width 6 height 6
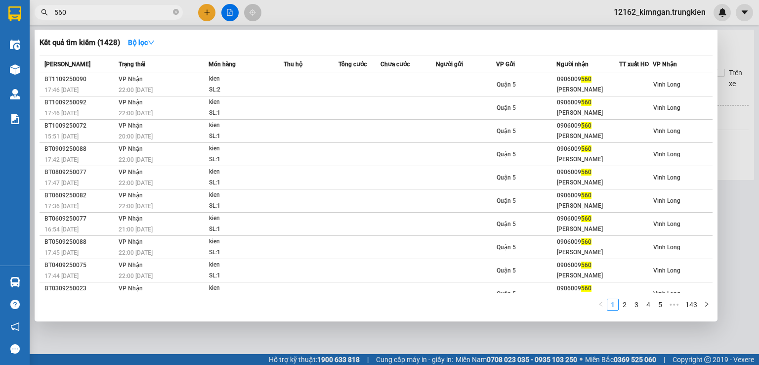
type input "560"
click at [172, 11] on span "560" at bounding box center [109, 12] width 148 height 15
click at [175, 12] on icon "close-circle" at bounding box center [176, 12] width 6 height 6
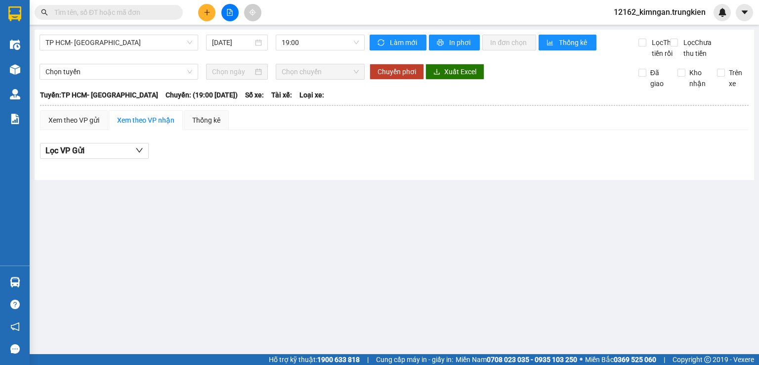
click at [177, 13] on span at bounding box center [176, 12] width 6 height 11
click at [139, 14] on input "text" at bounding box center [112, 12] width 117 height 11
type input "631"
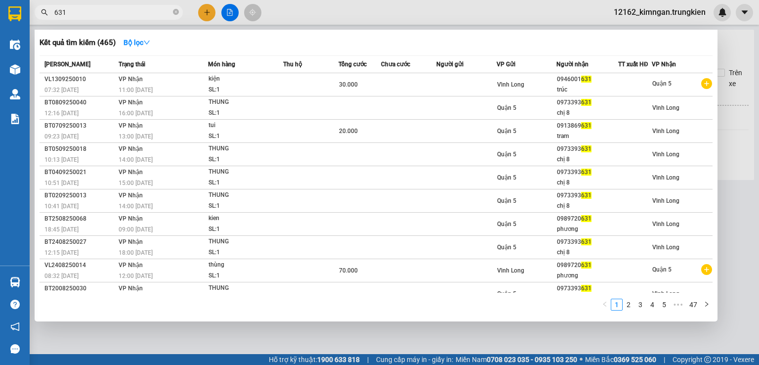
click at [175, 10] on icon "close-circle" at bounding box center [176, 12] width 6 height 6
type input "862"
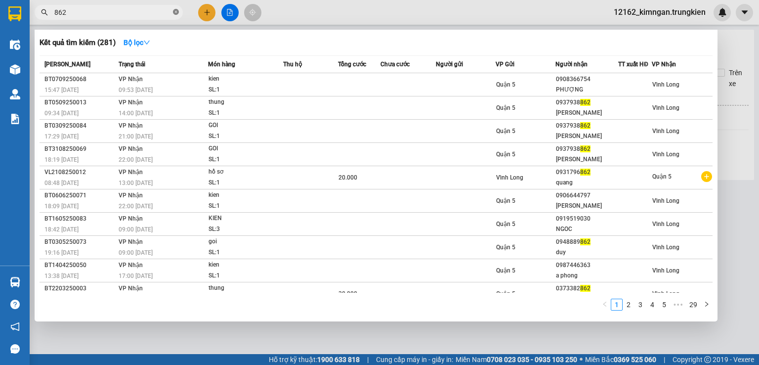
click at [178, 9] on icon "close-circle" at bounding box center [176, 12] width 6 height 6
type input "779"
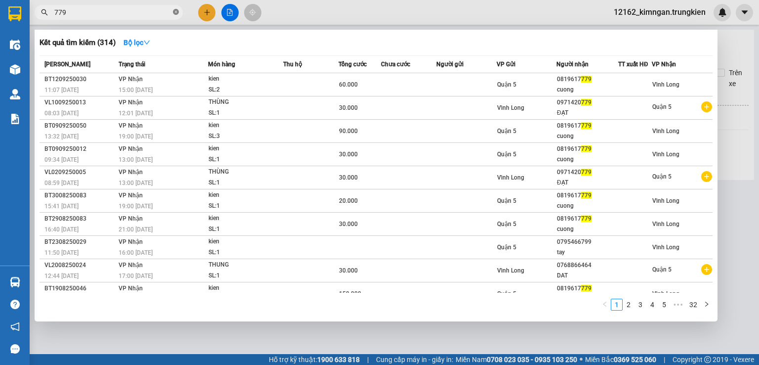
click at [175, 10] on icon "close-circle" at bounding box center [176, 12] width 6 height 6
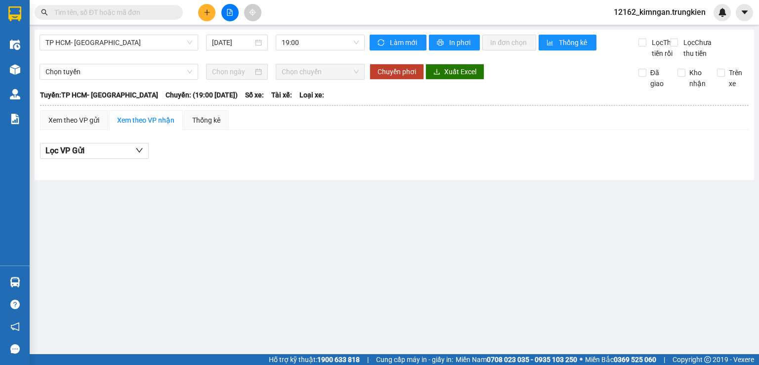
drag, startPoint x: 174, startPoint y: 3, endPoint x: 172, endPoint y: 8, distance: 5.3
click at [172, 8] on div "Kết quả tìm kiếm ( 314 ) Bộ lọc Mã ĐH Trạng thái Món hàng Thu hộ Tổng cước Chưa…" at bounding box center [96, 12] width 193 height 17
click at [172, 9] on span at bounding box center [109, 12] width 148 height 15
drag, startPoint x: 172, startPoint y: 13, endPoint x: 156, endPoint y: 12, distance: 16.3
click at [160, 12] on span at bounding box center [109, 12] width 148 height 15
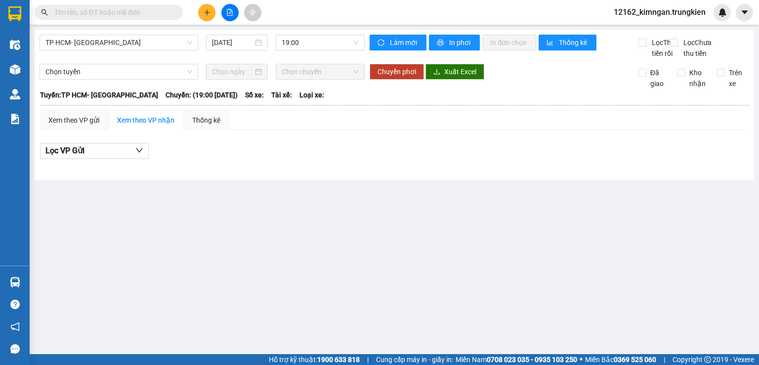
click at [154, 12] on input "text" at bounding box center [112, 12] width 117 height 11
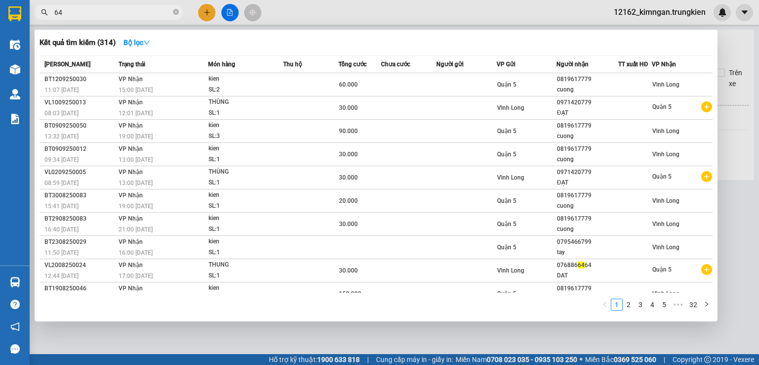
type input "649"
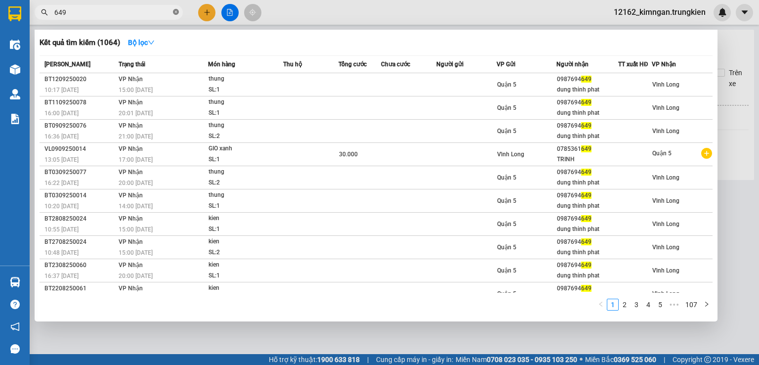
click at [176, 13] on icon "close-circle" at bounding box center [176, 12] width 6 height 6
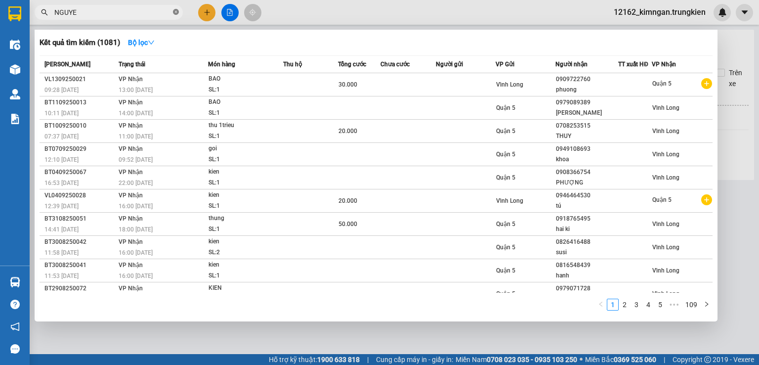
type input "NGUYET"
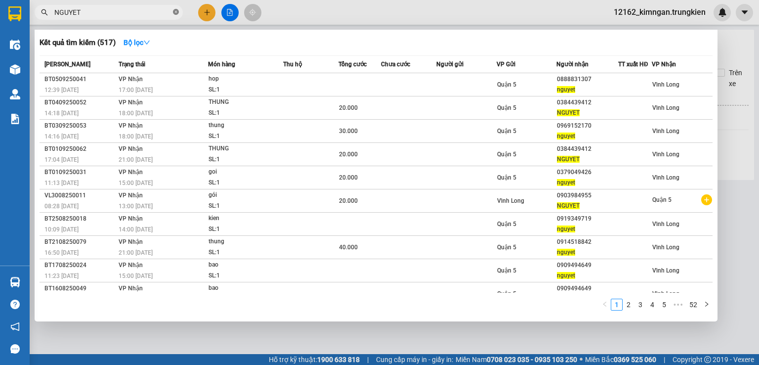
click at [178, 13] on icon "close-circle" at bounding box center [176, 12] width 6 height 6
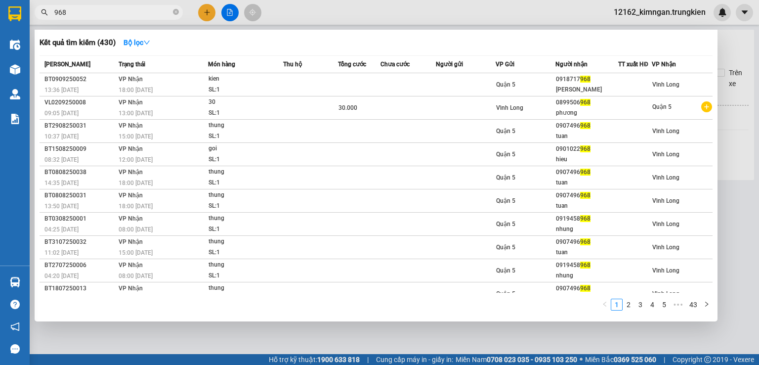
type input "968"
